Goal: Check status: Check status

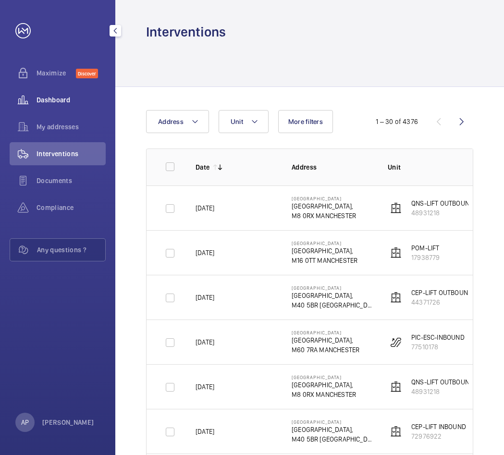
click at [48, 99] on span "Dashboard" at bounding box center [70, 100] width 69 height 10
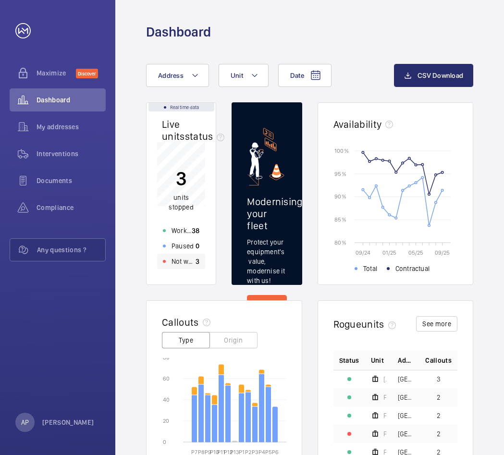
click at [177, 261] on p "Not working" at bounding box center [183, 261] width 24 height 10
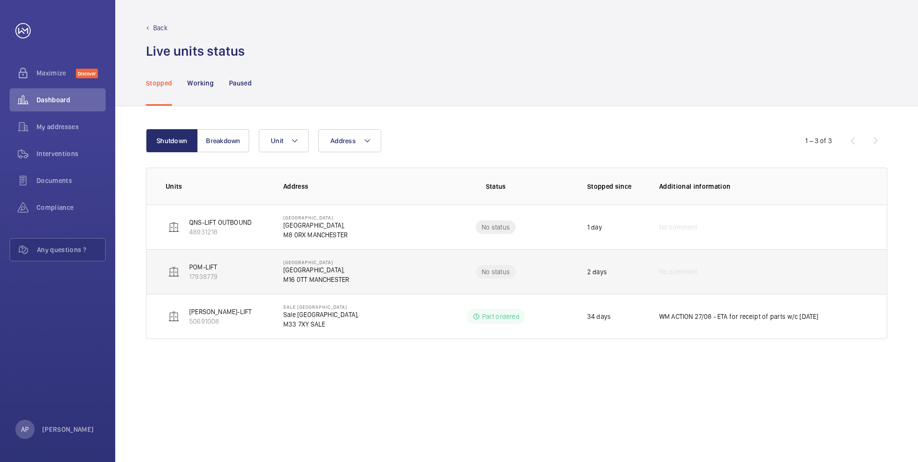
click at [202, 272] on p "17938779" at bounding box center [203, 277] width 28 height 10
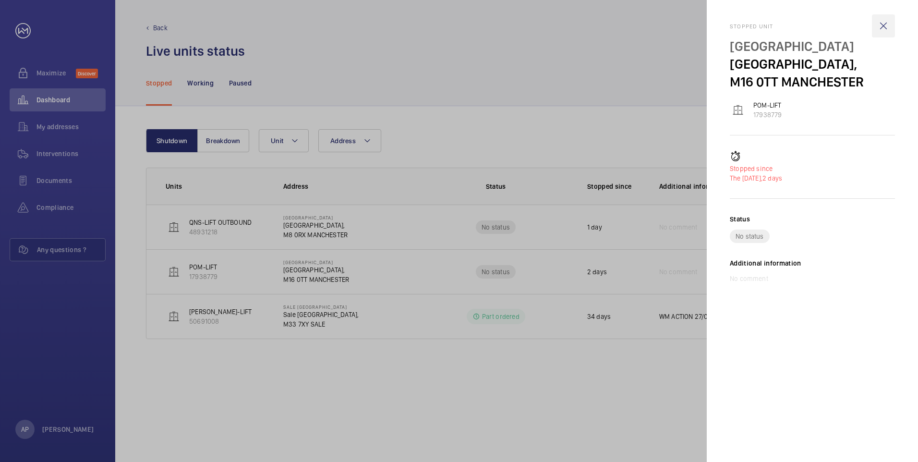
click at [503, 28] on wm-front-icon-button at bounding box center [883, 25] width 23 height 23
